Goal: Information Seeking & Learning: Find specific fact

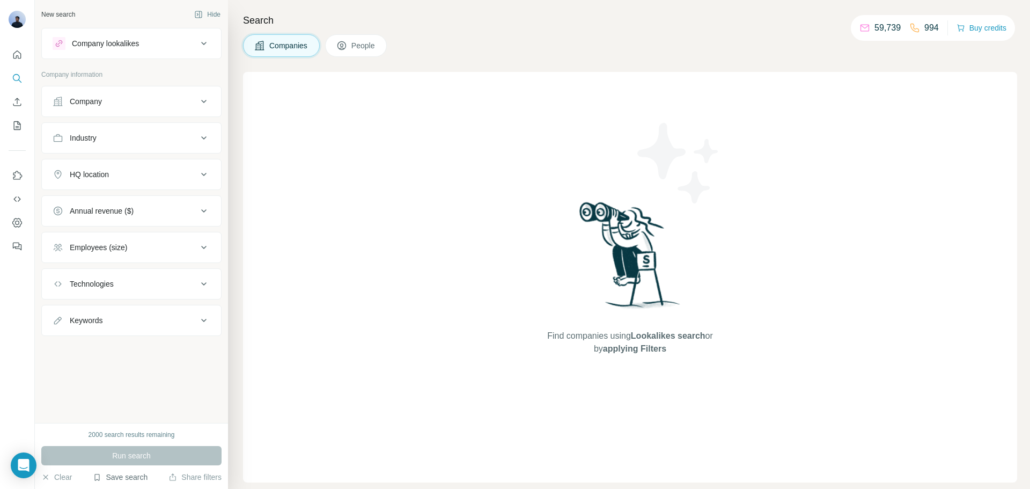
click at [119, 372] on button "Save search" at bounding box center [120, 477] width 55 height 11
click at [129, 372] on div "View my saved searches" at bounding box center [150, 458] width 113 height 21
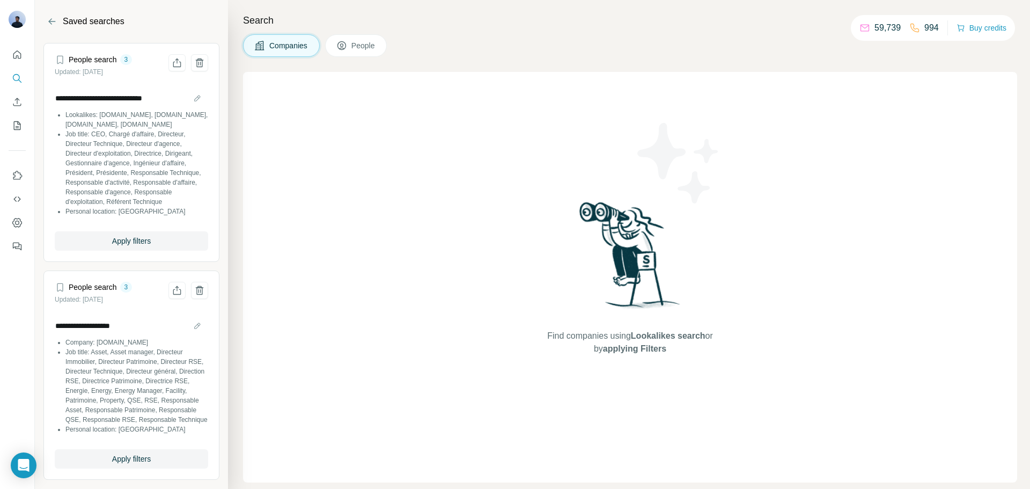
scroll to position [23, 0]
click at [112, 372] on span "Apply filters" at bounding box center [131, 455] width 39 height 11
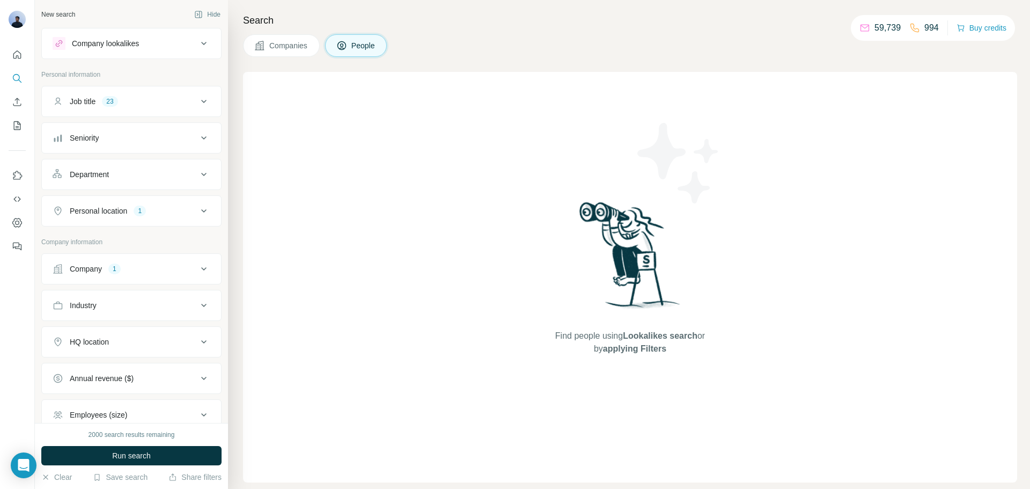
click at [127, 271] on div "Company 1" at bounding box center [125, 268] width 145 height 11
click at [125, 339] on icon "button" at bounding box center [129, 339] width 9 height 9
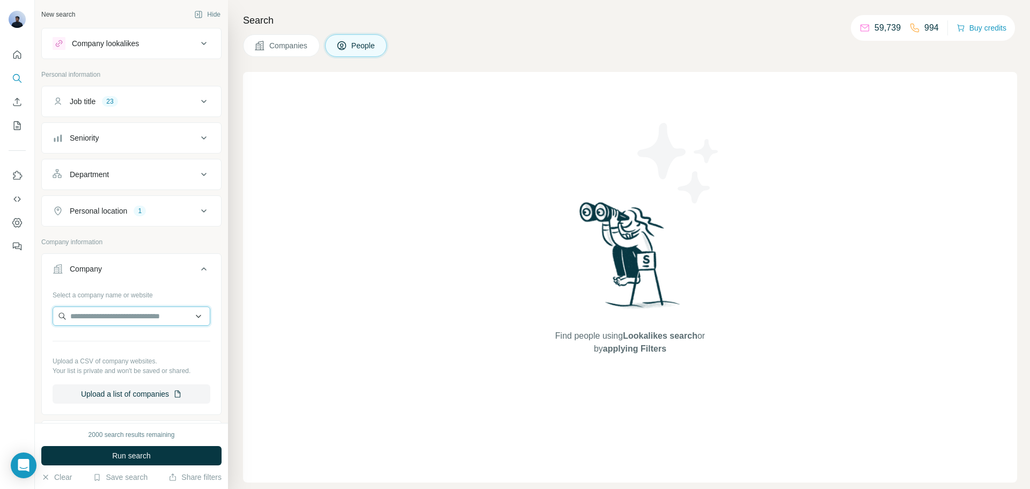
click at [96, 320] on input "text" at bounding box center [132, 315] width 158 height 19
type input "**********"
click at [112, 346] on p "[DOMAIN_NAME]" at bounding box center [109, 351] width 52 height 10
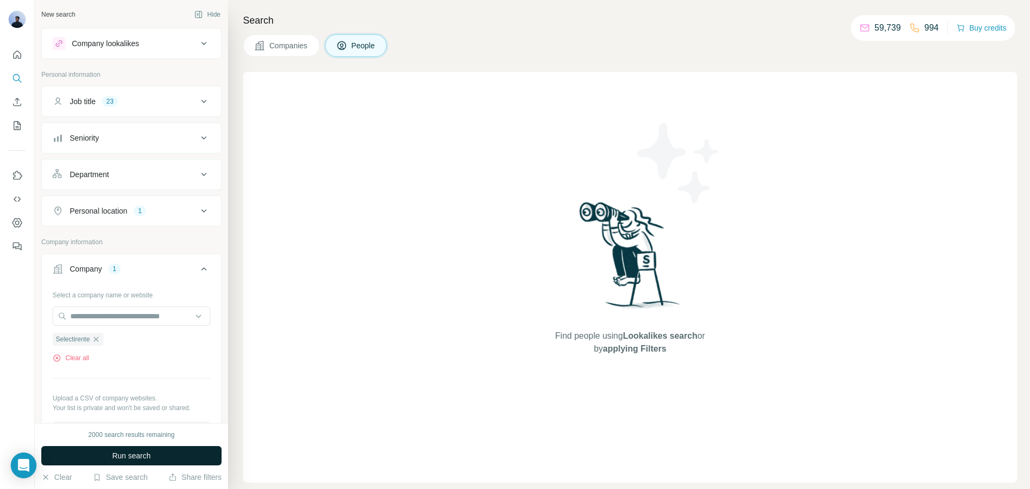
click at [115, 372] on span "Run search" at bounding box center [131, 455] width 39 height 11
click at [155, 106] on div "Job title 23" at bounding box center [125, 101] width 145 height 11
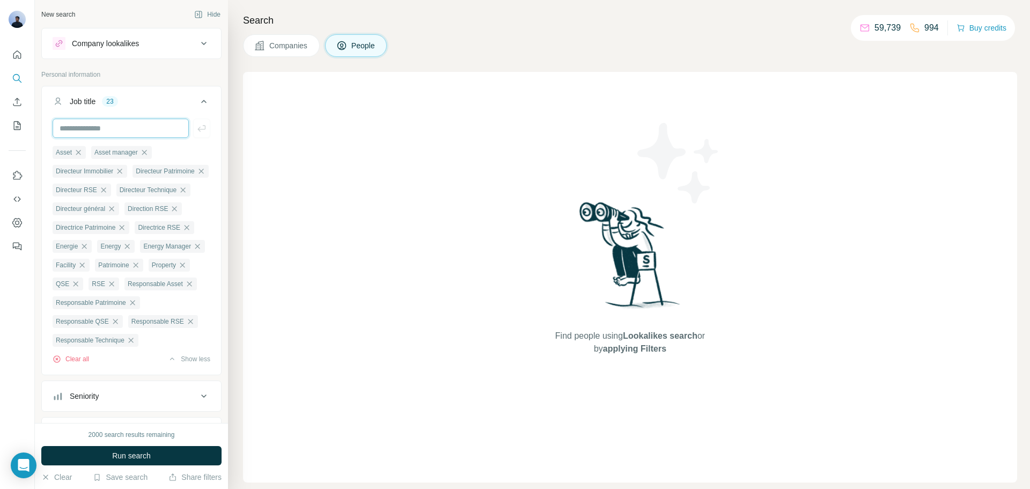
click at [116, 126] on input "text" at bounding box center [121, 128] width 136 height 19
click at [95, 128] on input "text" at bounding box center [121, 128] width 136 height 19
type input "**********"
click at [100, 372] on button "Run search" at bounding box center [131, 455] width 180 height 19
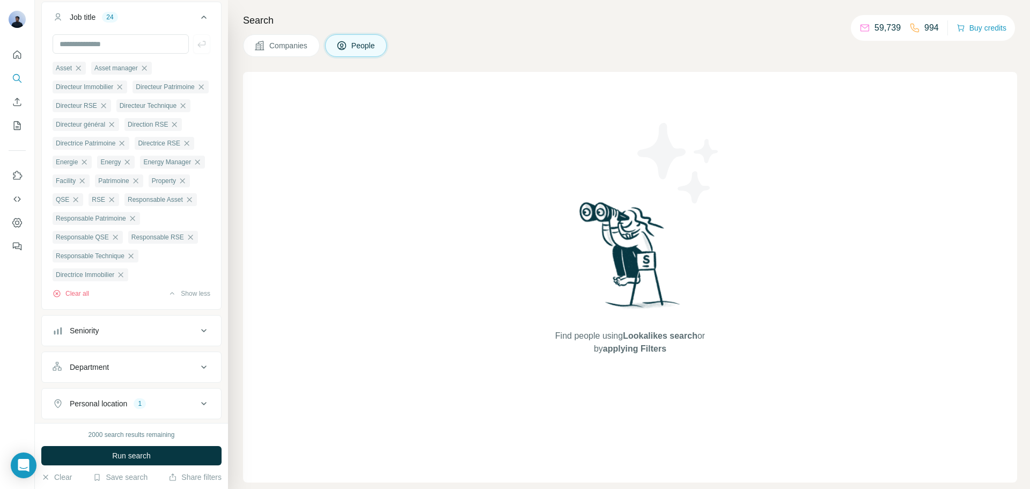
scroll to position [85, 0]
click at [119, 372] on span "Run search" at bounding box center [131, 455] width 39 height 11
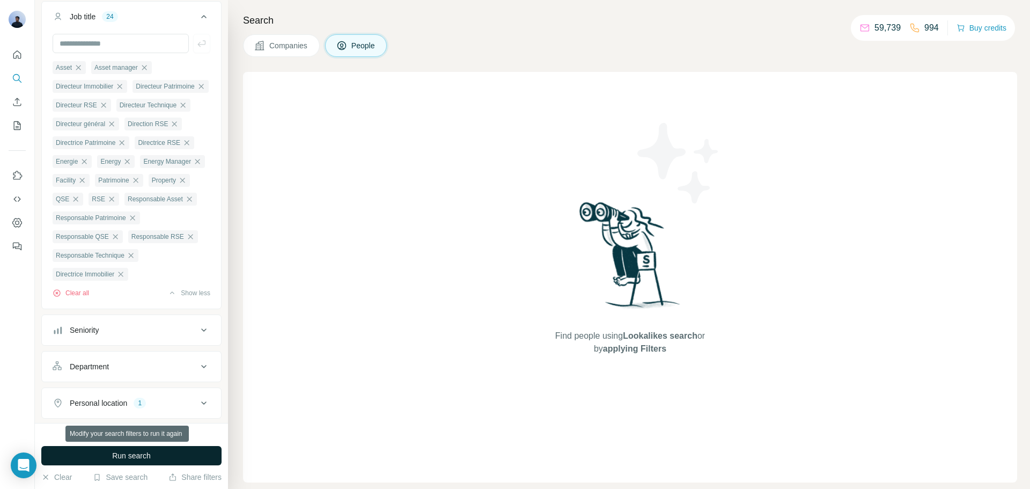
click at [118, 372] on span "Run search" at bounding box center [131, 455] width 39 height 11
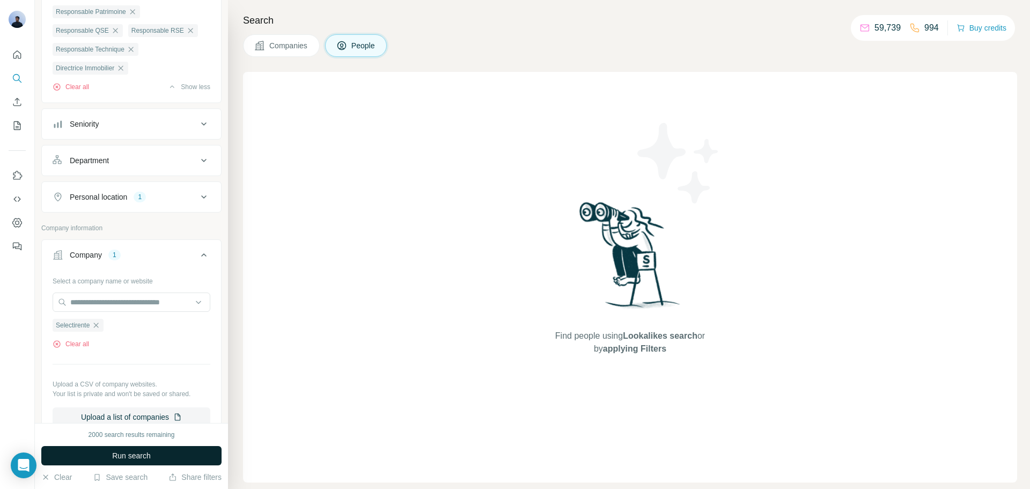
scroll to position [291, 0]
click at [99, 329] on icon "button" at bounding box center [96, 324] width 9 height 9
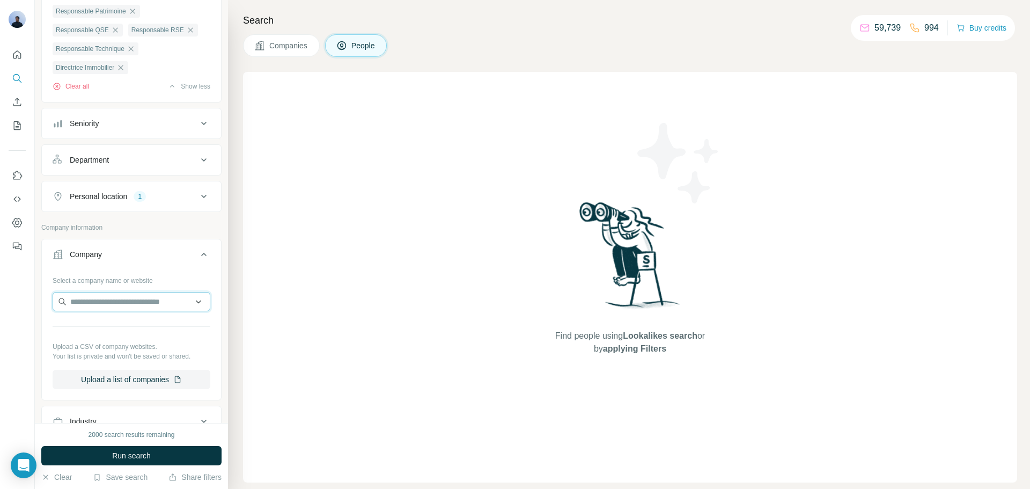
click at [100, 311] on input "text" at bounding box center [132, 301] width 158 height 19
type input "**********"
click at [119, 371] on p "Selectirente" at bounding box center [109, 370] width 52 height 11
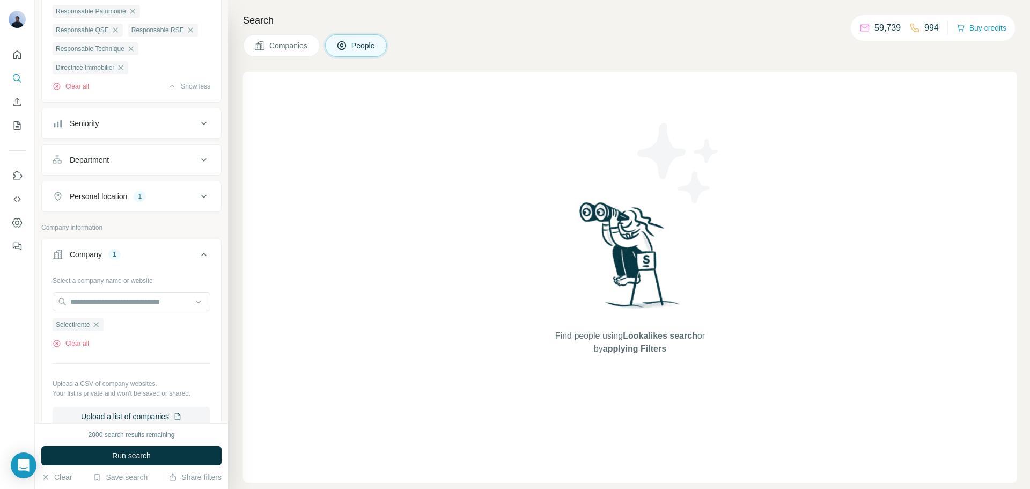
type input "**********"
click at [126, 372] on span "Run search" at bounding box center [131, 455] width 39 height 11
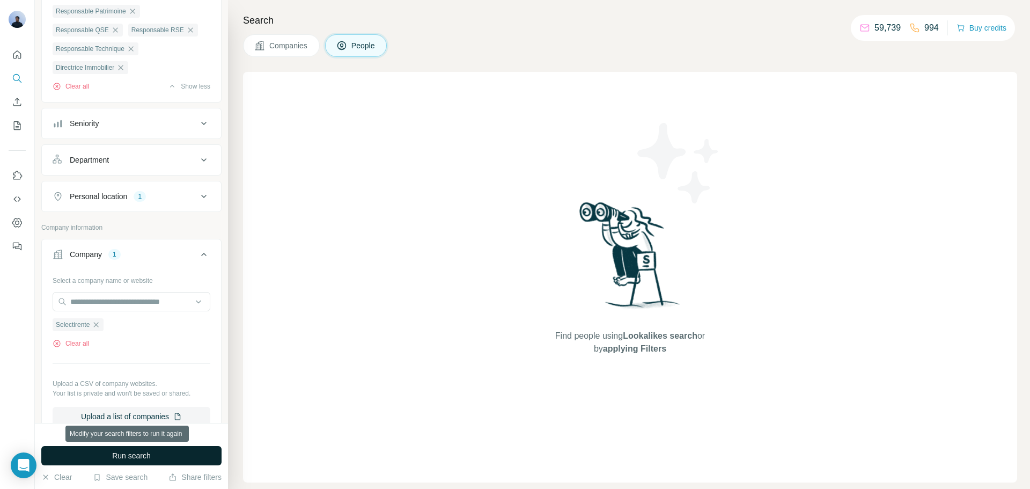
click at [130, 372] on span "Run search" at bounding box center [131, 455] width 39 height 11
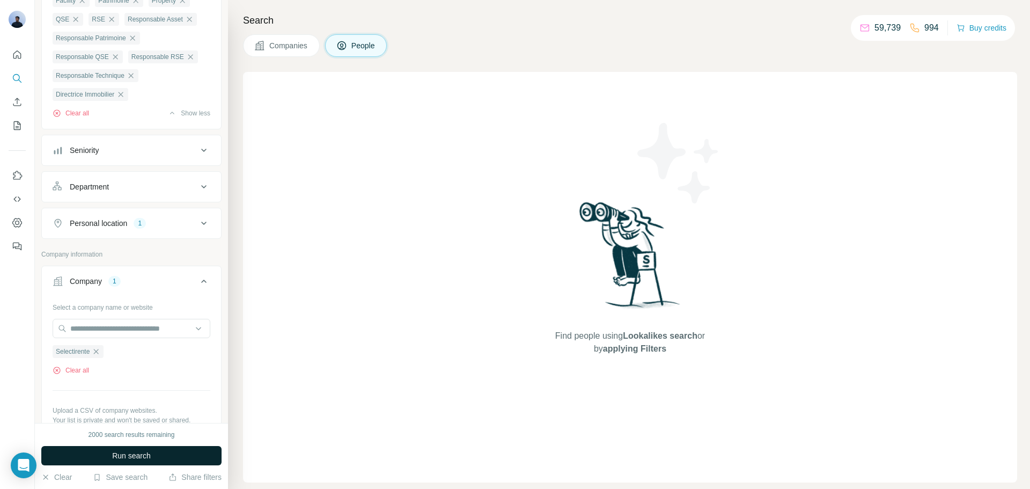
scroll to position [265, 0]
